Goal: Navigation & Orientation: Find specific page/section

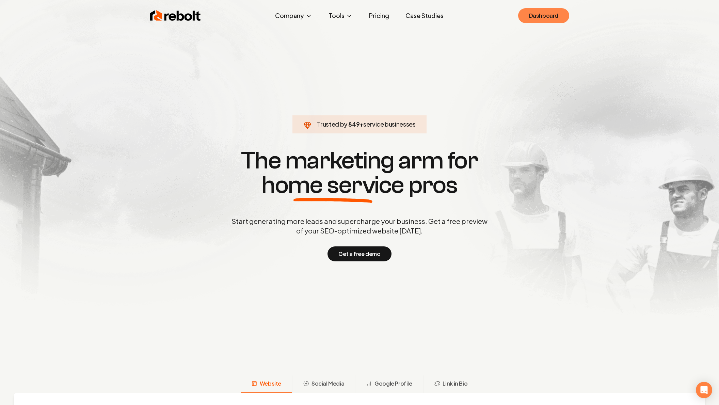
click at [553, 17] on link "Dashboard" at bounding box center [543, 15] width 51 height 15
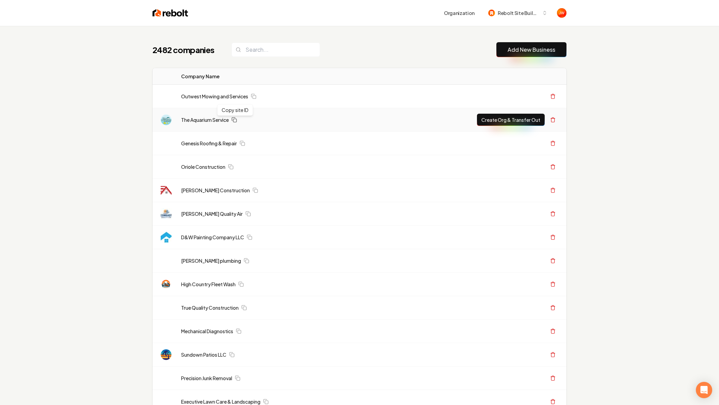
click at [237, 120] on icon at bounding box center [233, 119] width 5 height 5
click at [213, 120] on link "The Aquarium Service" at bounding box center [205, 119] width 48 height 7
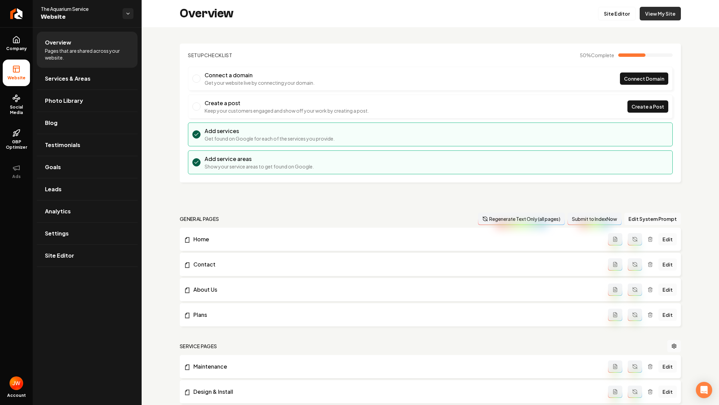
click at [658, 11] on link "View My Site" at bounding box center [659, 14] width 41 height 14
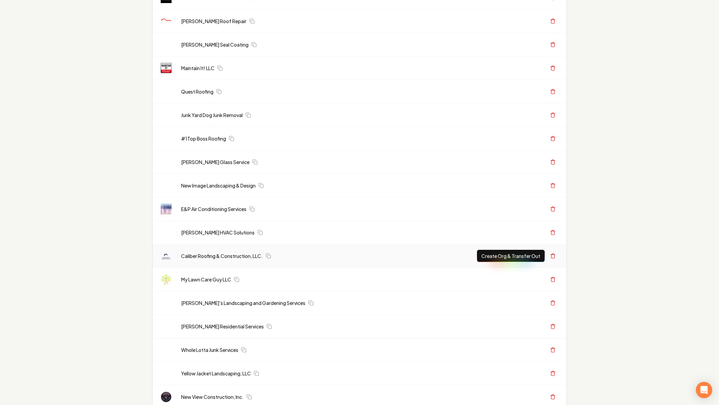
scroll to position [683, 0]
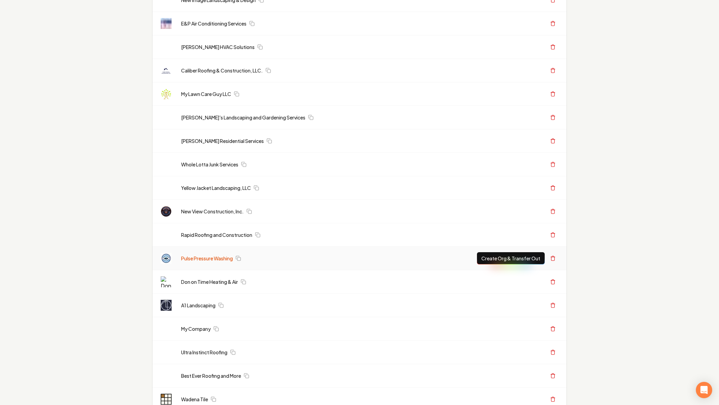
click at [204, 258] on link "Pulse Pressure Washing" at bounding box center [207, 258] width 52 height 7
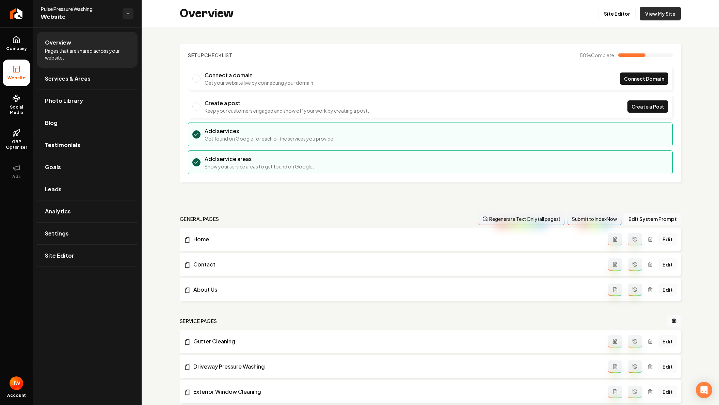
click at [651, 10] on link "View My Site" at bounding box center [659, 14] width 41 height 14
